Goal: Navigation & Orientation: Find specific page/section

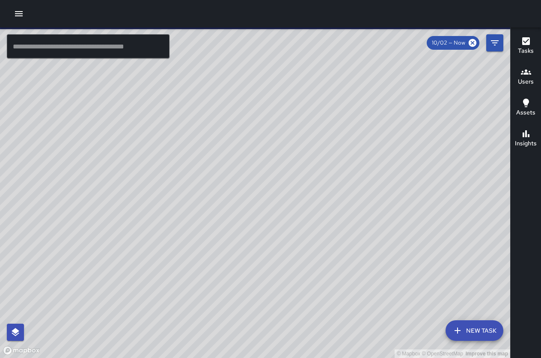
drag, startPoint x: 296, startPoint y: 156, endPoint x: 224, endPoint y: 167, distance: 72.7
click at [224, 167] on div "© Mapbox © OpenStreetMap Improve this map" at bounding box center [255, 192] width 510 height 330
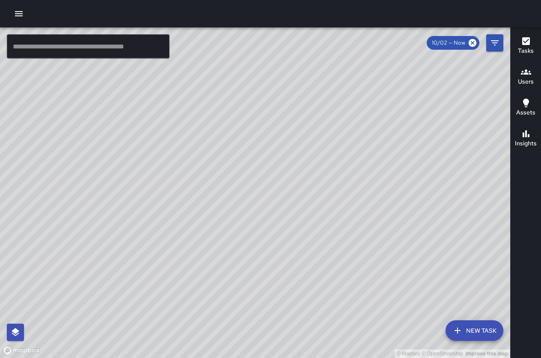
drag, startPoint x: 397, startPoint y: 166, endPoint x: 308, endPoint y: 147, distance: 90.6
click at [308, 147] on div "© Mapbox © OpenStreetMap Improve this map" at bounding box center [255, 192] width 510 height 330
drag, startPoint x: 368, startPoint y: 198, endPoint x: 340, endPoint y: 159, distance: 47.5
click at [342, 159] on div "© Mapbox © OpenStreetMap Improve this map" at bounding box center [255, 192] width 510 height 330
drag, startPoint x: 411, startPoint y: 314, endPoint x: 246, endPoint y: 156, distance: 228.1
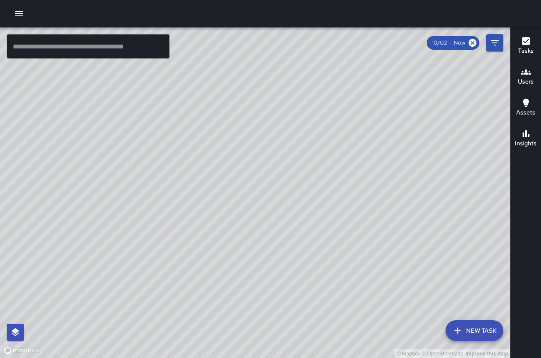
click at [246, 156] on div "© Mapbox © OpenStreetMap Improve this map KM Kevin Mews 2332 Kalākaua Avenue Co…" at bounding box center [255, 192] width 510 height 330
drag, startPoint x: 299, startPoint y: 101, endPoint x: 410, endPoint y: 266, distance: 198.4
click at [410, 266] on div "© Mapbox © OpenStreetMap Improve this map" at bounding box center [255, 192] width 510 height 330
drag, startPoint x: 342, startPoint y: 220, endPoint x: 329, endPoint y: 149, distance: 71.8
click at [329, 149] on div "© Mapbox © OpenStreetMap Improve this map" at bounding box center [255, 192] width 510 height 330
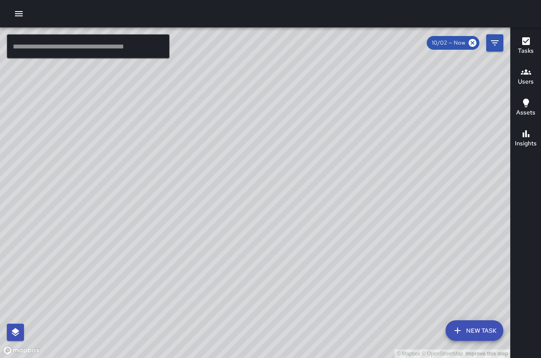
drag, startPoint x: 328, startPoint y: 175, endPoint x: 328, endPoint y: 121, distance: 54.0
click at [328, 121] on div "© Mapbox © OpenStreetMap Improve this map" at bounding box center [255, 192] width 510 height 330
drag, startPoint x: 334, startPoint y: 149, endPoint x: 269, endPoint y: 127, distance: 68.0
click at [269, 127] on div "© Mapbox © OpenStreetMap Improve this map" at bounding box center [255, 192] width 510 height 330
drag, startPoint x: 334, startPoint y: 175, endPoint x: 221, endPoint y: 81, distance: 146.9
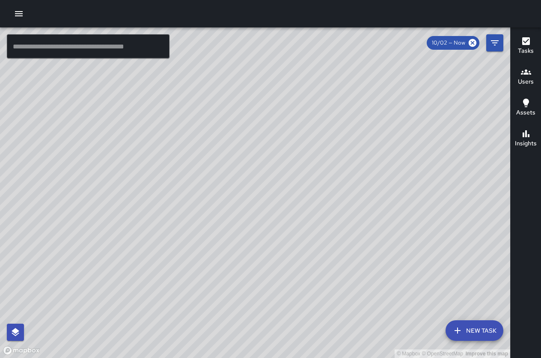
click at [212, 43] on div "© Mapbox © OpenStreetMap Improve this map" at bounding box center [255, 192] width 510 height 330
drag, startPoint x: 212, startPoint y: 134, endPoint x: 333, endPoint y: 266, distance: 179.1
click at [332, 266] on div "© Mapbox © OpenStreetMap Improve this map" at bounding box center [255, 192] width 510 height 330
drag, startPoint x: 239, startPoint y: 148, endPoint x: 352, endPoint y: 280, distance: 174.3
click at [353, 280] on div "© Mapbox © OpenStreetMap Improve this map" at bounding box center [255, 192] width 510 height 330
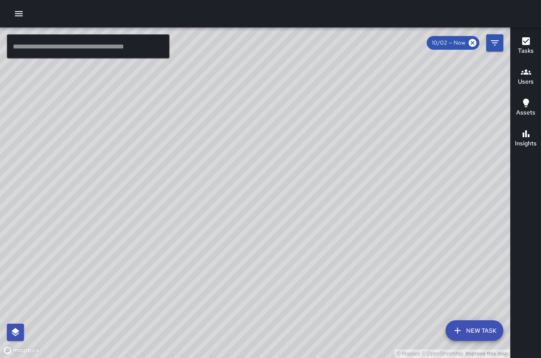
drag, startPoint x: 226, startPoint y: 198, endPoint x: 304, endPoint y: 294, distance: 123.9
click at [312, 307] on div "© Mapbox © OpenStreetMap Improve this map" at bounding box center [255, 192] width 510 height 330
drag, startPoint x: 301, startPoint y: 226, endPoint x: 263, endPoint y: 211, distance: 40.6
click at [263, 211] on div "© Mapbox © OpenStreetMap Improve this map" at bounding box center [255, 192] width 510 height 330
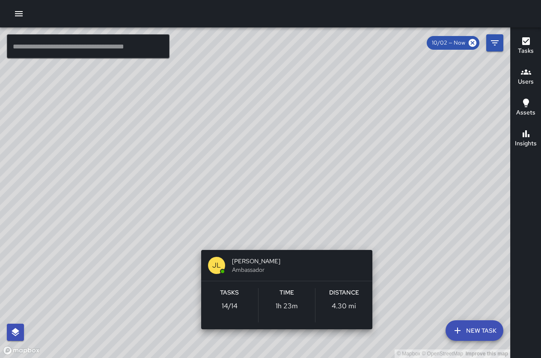
drag, startPoint x: 306, startPoint y: 256, endPoint x: 276, endPoint y: 227, distance: 41.5
click at [276, 227] on div "© Mapbox © OpenStreetMap Improve this map JL Joshua Lewis Ambassador Tasks 14 /…" at bounding box center [255, 192] width 510 height 330
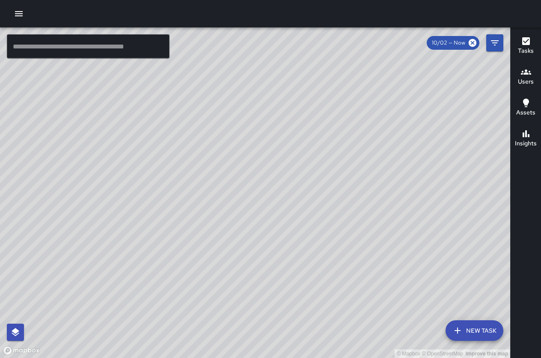
drag, startPoint x: 287, startPoint y: 175, endPoint x: 178, endPoint y: 251, distance: 132.8
click at [178, 251] on div "© Mapbox © OpenStreetMap Improve this map" at bounding box center [255, 192] width 510 height 330
